Goal: Task Accomplishment & Management: Use online tool/utility

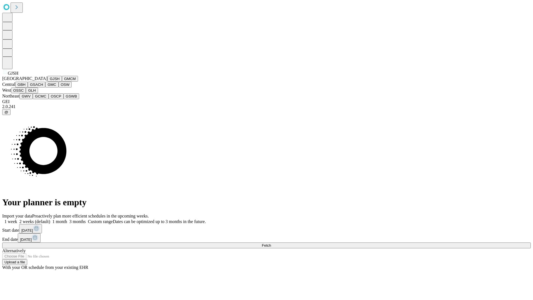
click at [48, 82] on button "GJSH" at bounding box center [55, 79] width 14 height 6
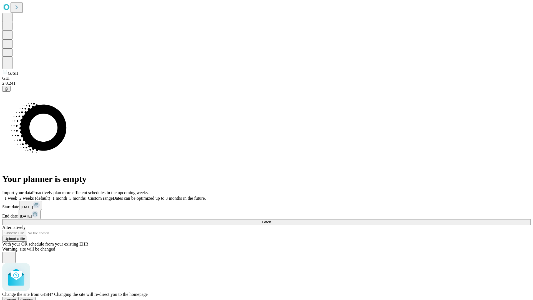
click at [34, 298] on span "Confirm" at bounding box center [27, 300] width 13 height 4
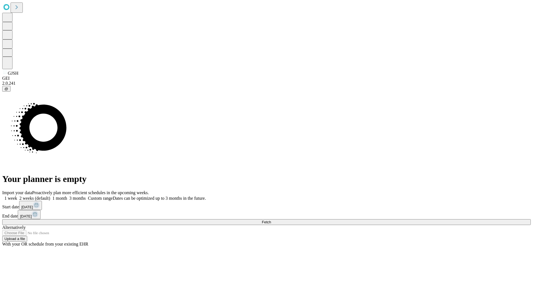
click at [17, 196] on label "1 week" at bounding box center [9, 198] width 15 height 5
click at [271, 220] on span "Fetch" at bounding box center [266, 222] width 9 height 4
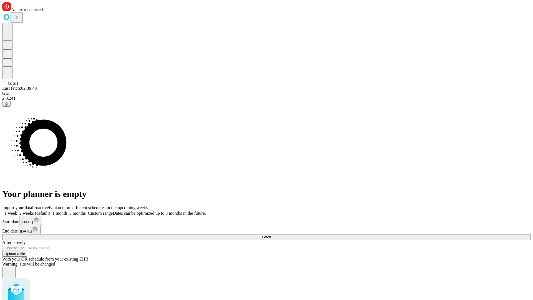
click at [17, 211] on label "1 week" at bounding box center [9, 213] width 15 height 5
click at [271, 235] on span "Fetch" at bounding box center [266, 237] width 9 height 4
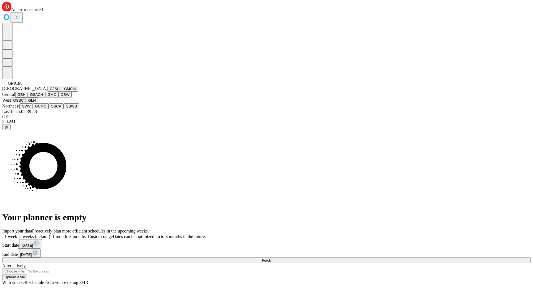
click at [28, 98] on button "GBH" at bounding box center [21, 95] width 13 height 6
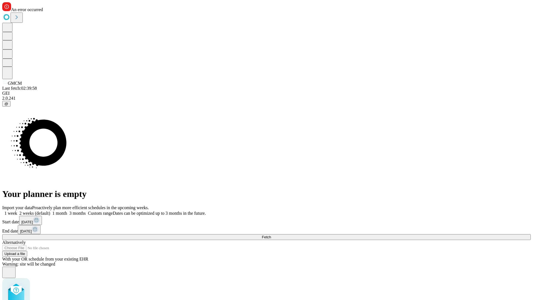
click at [17, 211] on label "1 week" at bounding box center [9, 213] width 15 height 5
click at [271, 235] on span "Fetch" at bounding box center [266, 237] width 9 height 4
click at [17, 211] on label "1 week" at bounding box center [9, 213] width 15 height 5
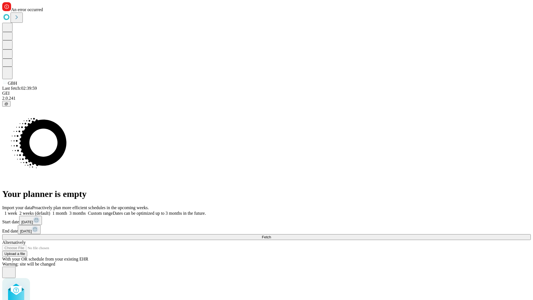
click at [271, 235] on span "Fetch" at bounding box center [266, 237] width 9 height 4
click at [17, 211] on label "1 week" at bounding box center [9, 213] width 15 height 5
click at [271, 235] on span "Fetch" at bounding box center [266, 237] width 9 height 4
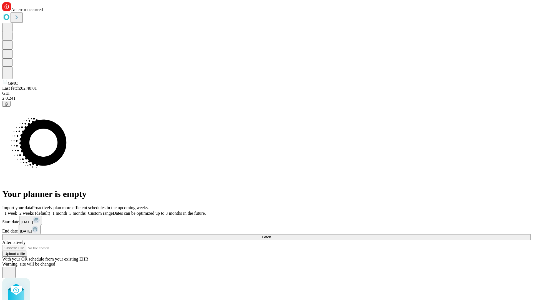
click at [17, 211] on label "1 week" at bounding box center [9, 213] width 15 height 5
click at [271, 235] on span "Fetch" at bounding box center [266, 237] width 9 height 4
click at [17, 211] on label "1 week" at bounding box center [9, 213] width 15 height 5
click at [271, 235] on span "Fetch" at bounding box center [266, 237] width 9 height 4
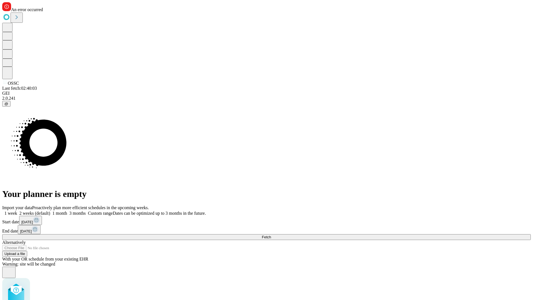
click at [17, 211] on label "1 week" at bounding box center [9, 213] width 15 height 5
click at [271, 235] on span "Fetch" at bounding box center [266, 237] width 9 height 4
